Goal: Transaction & Acquisition: Purchase product/service

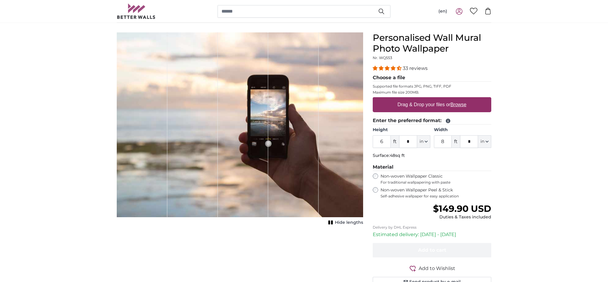
scroll to position [47, 0]
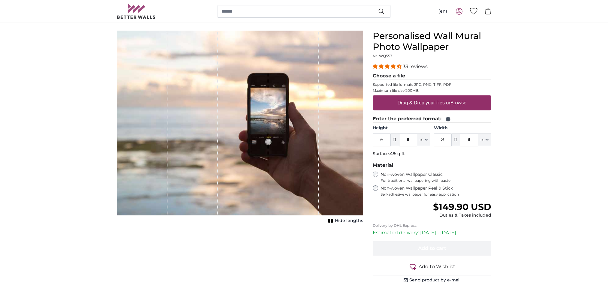
drag, startPoint x: 384, startPoint y: 172, endPoint x: 377, endPoint y: 172, distance: 7.5
click at [377, 146] on input "6" at bounding box center [382, 140] width 18 height 13
drag, startPoint x: 446, startPoint y: 171, endPoint x: 441, endPoint y: 172, distance: 5.1
click at [441, 146] on input "8" at bounding box center [443, 140] width 18 height 13
drag, startPoint x: 447, startPoint y: 170, endPoint x: 442, endPoint y: 170, distance: 5.4
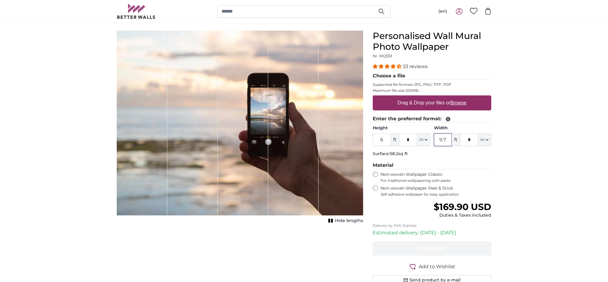
click at [442, 146] on input "9.7" at bounding box center [443, 140] width 18 height 13
type input "9"
drag, startPoint x: 467, startPoint y: 171, endPoint x: 470, endPoint y: 170, distance: 3.0
click at [470, 146] on input "*" at bounding box center [469, 140] width 18 height 13
type input "*"
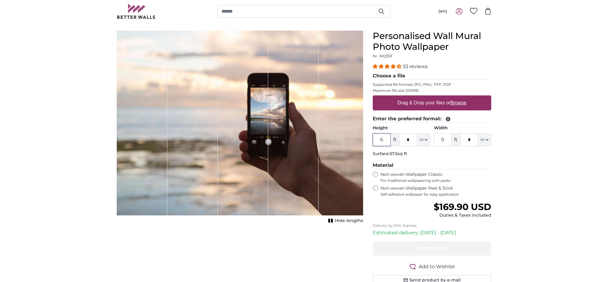
click at [387, 146] on input "6" at bounding box center [382, 140] width 18 height 13
drag, startPoint x: 409, startPoint y: 170, endPoint x: 401, endPoint y: 169, distance: 8.4
click at [401, 146] on input "*" at bounding box center [408, 140] width 18 height 13
type input "*"
click at [450, 159] on fieldset "Enter the preferred format: Height 6 ft * in Centimeter (cm) Inches (inch) Feet…" at bounding box center [432, 137] width 119 height 44
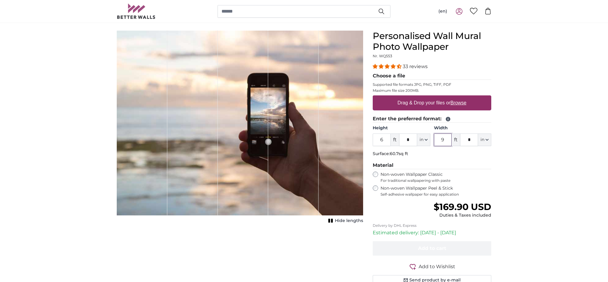
drag, startPoint x: 441, startPoint y: 170, endPoint x: 438, endPoint y: 170, distance: 3.3
click at [438, 146] on input "9" at bounding box center [443, 140] width 18 height 13
drag, startPoint x: 383, startPoint y: 171, endPoint x: 377, endPoint y: 171, distance: 5.7
click at [377, 146] on input "6" at bounding box center [382, 140] width 18 height 13
click at [427, 157] on p "Surface: 60.7sq ft" at bounding box center [432, 154] width 119 height 6
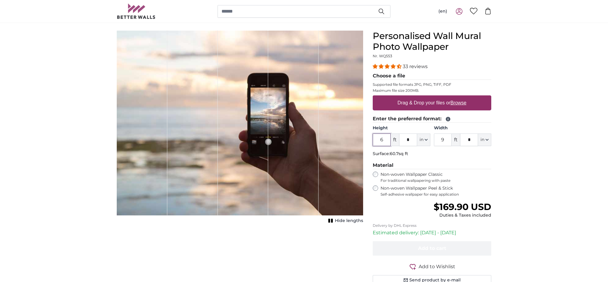
drag, startPoint x: 384, startPoint y: 170, endPoint x: 381, endPoint y: 169, distance: 3.6
click at [381, 146] on input "6" at bounding box center [382, 140] width 18 height 13
click at [434, 157] on p "Surface: 60.7sq ft" at bounding box center [432, 154] width 119 height 6
click at [458, 105] on u "Browse" at bounding box center [458, 102] width 16 height 5
click at [458, 97] on input "Drag & Drop your files or Browse" at bounding box center [432, 96] width 119 height 2
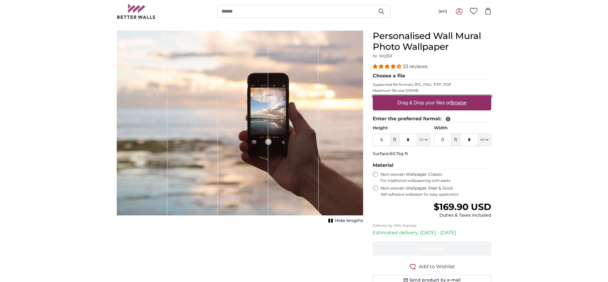
type input "**********"
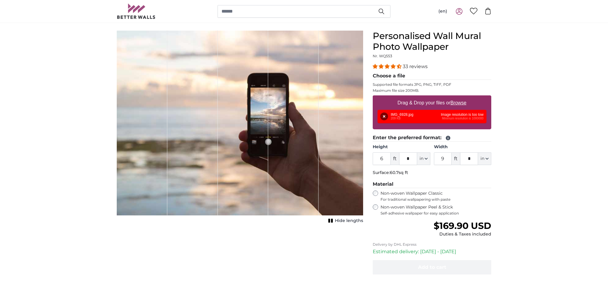
click at [467, 123] on div "Remove Retry Remove Upload Cancel Retry Remove IMG_6928.jpg 209 KB Image resolu…" at bounding box center [432, 117] width 109 height 14
click at [384, 120] on button "Remove" at bounding box center [384, 117] width 8 height 8
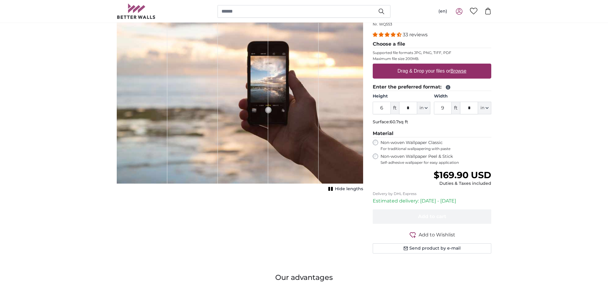
scroll to position [80, 0]
